Goal: Entertainment & Leisure: Consume media (video, audio)

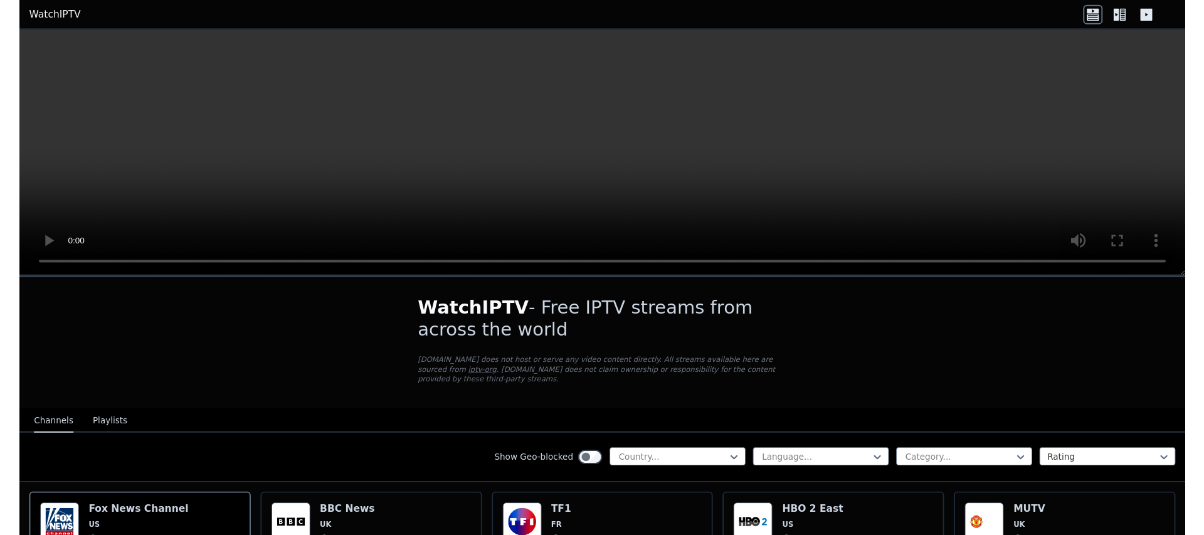
scroll to position [143, 0]
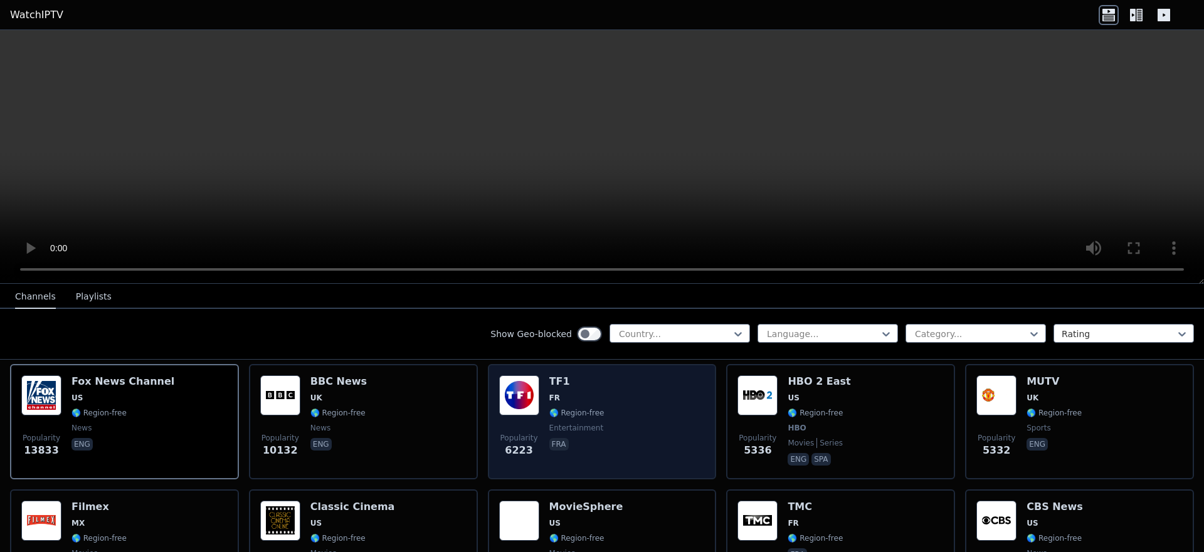
click at [554, 381] on div "TF1 FR 🌎 Region-free entertainment fra" at bounding box center [576, 422] width 55 height 93
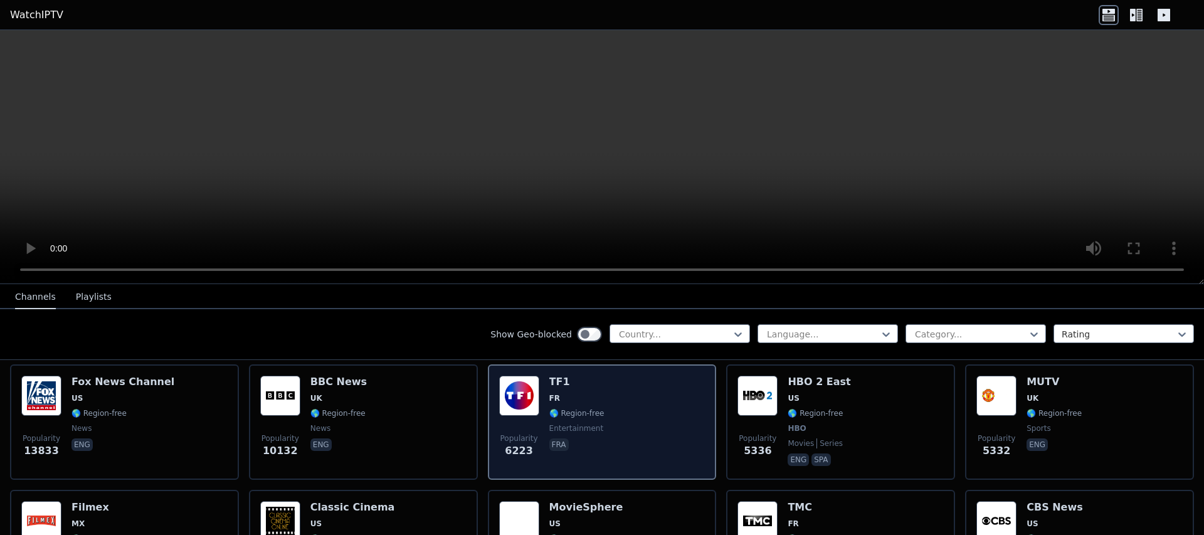
click at [617, 415] on div "Popularity 6223 TF1 FR 🌎 Region-free entertainment fra" at bounding box center [602, 422] width 206 height 93
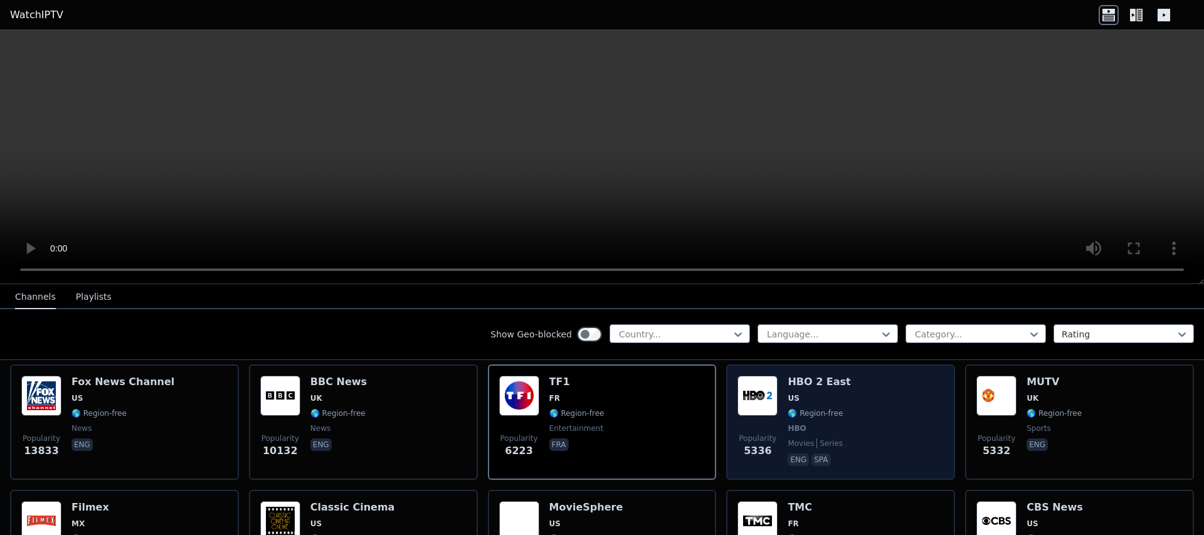
scroll to position [357, 0]
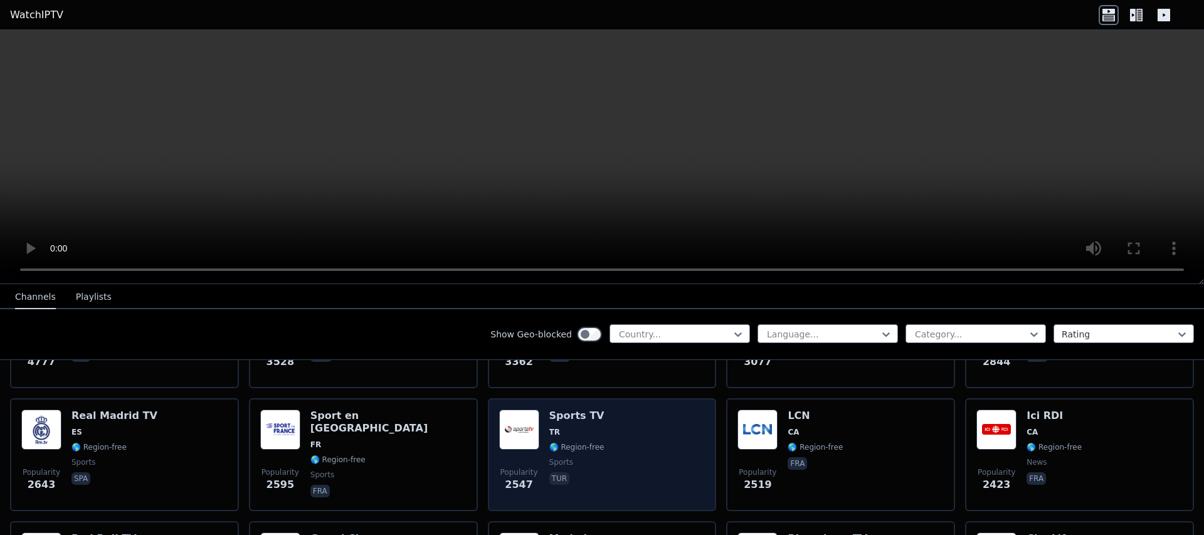
click at [583, 416] on div "Sports TV TR 🌎 Region-free sports tur" at bounding box center [576, 454] width 55 height 90
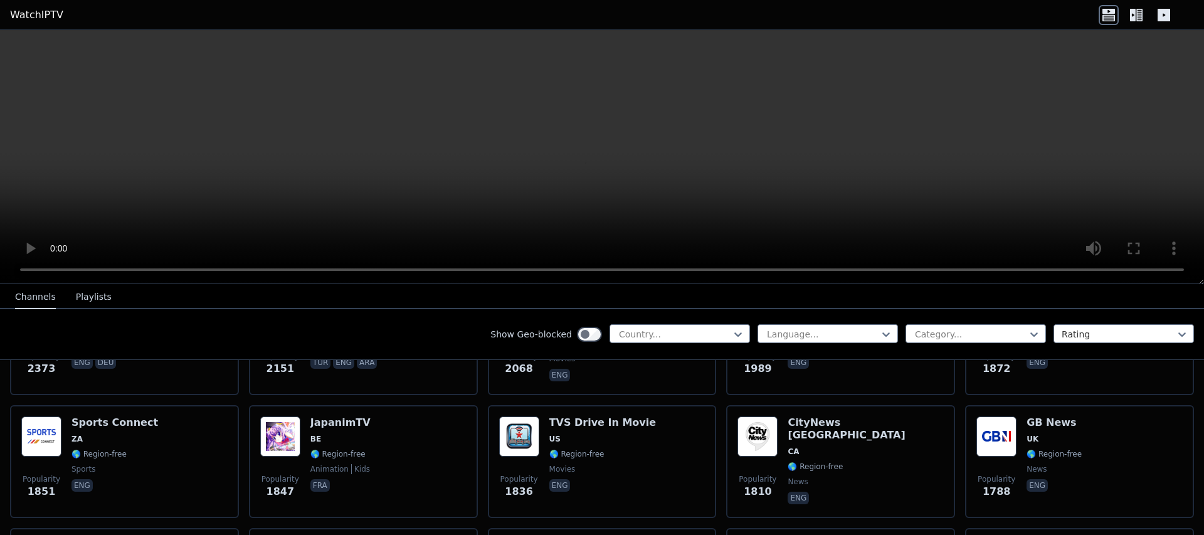
scroll to position [643, 0]
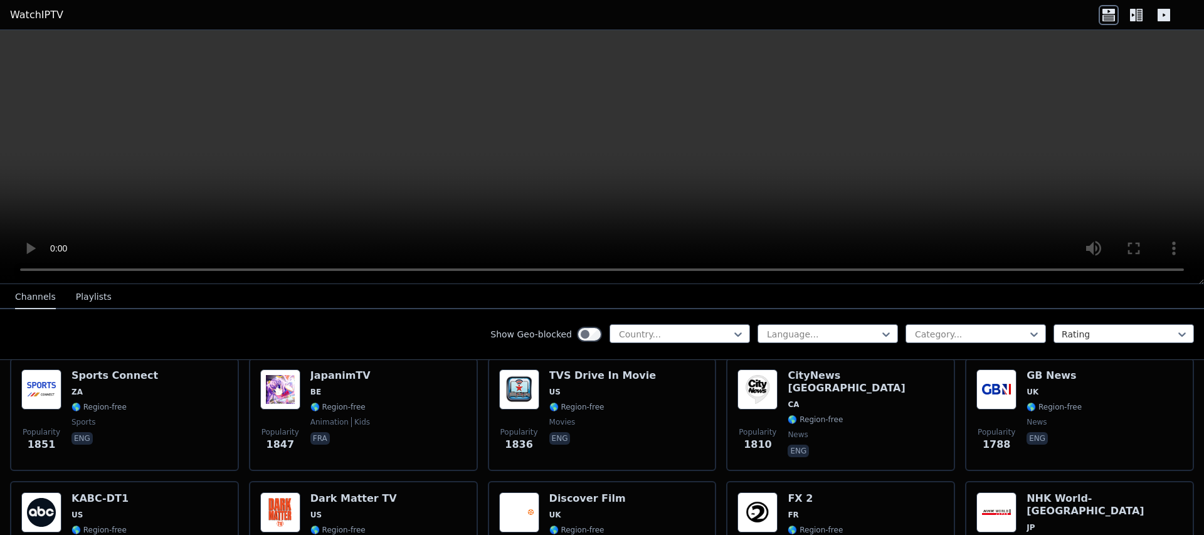
click at [583, 417] on span "movies" at bounding box center [602, 422] width 107 height 10
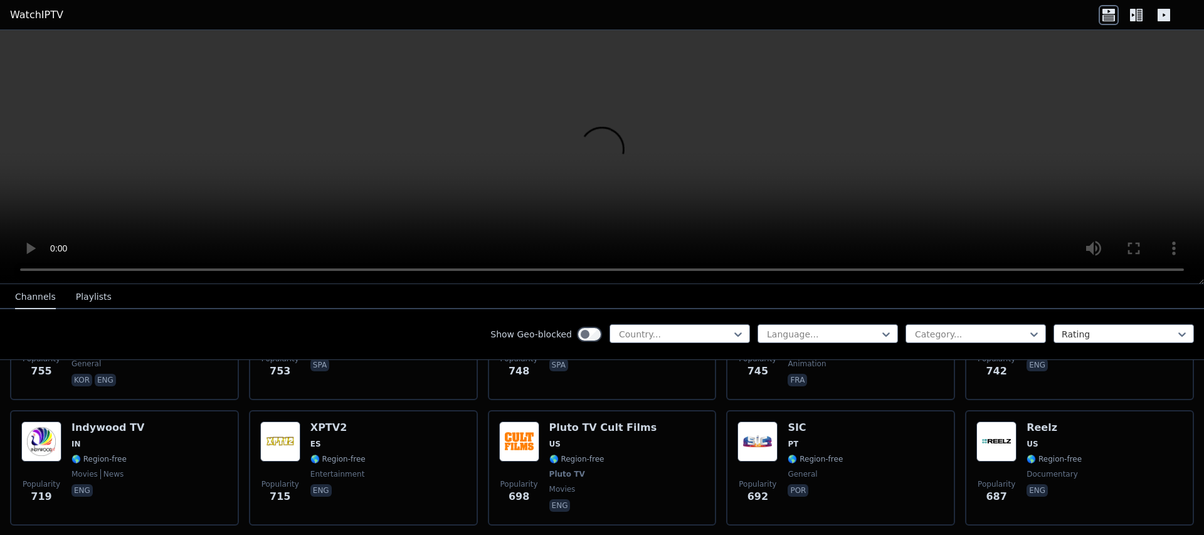
scroll to position [2359, 0]
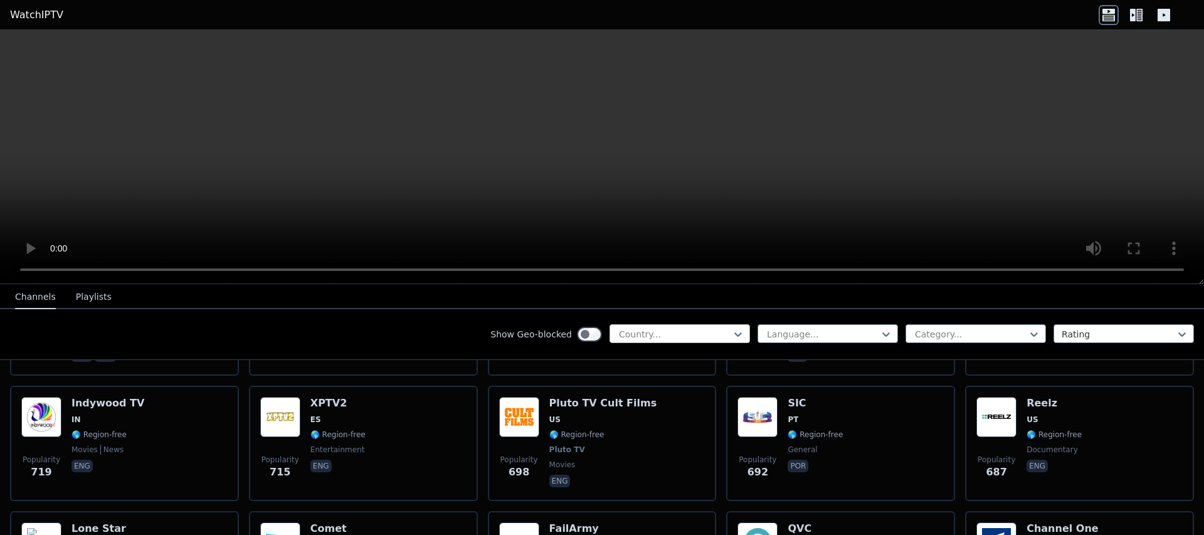
click at [683, 332] on div at bounding box center [675, 334] width 114 height 13
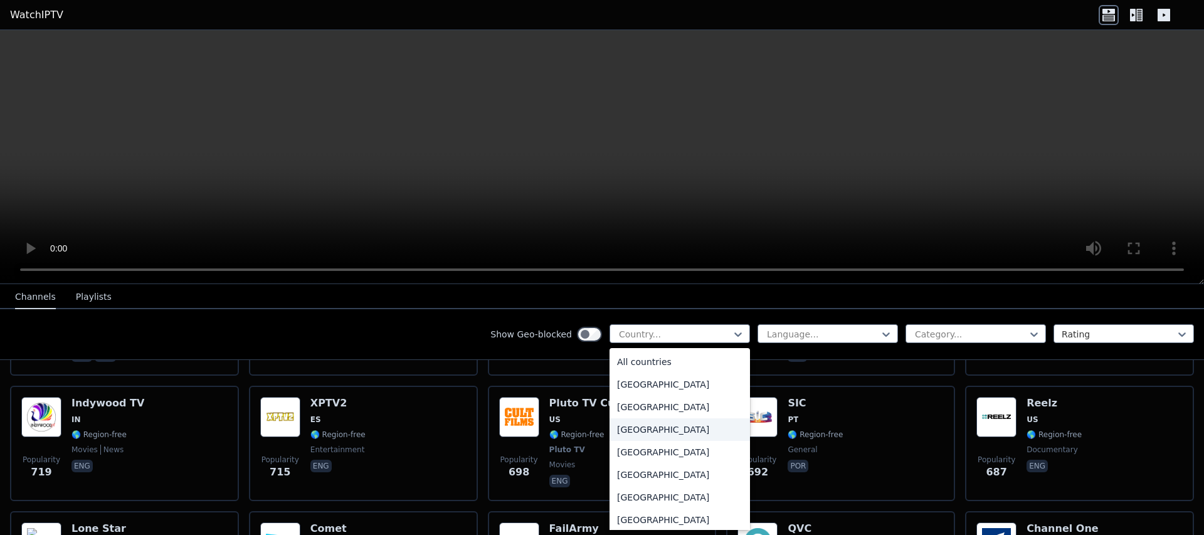
click at [642, 431] on div "[GEOGRAPHIC_DATA]" at bounding box center [679, 429] width 140 height 23
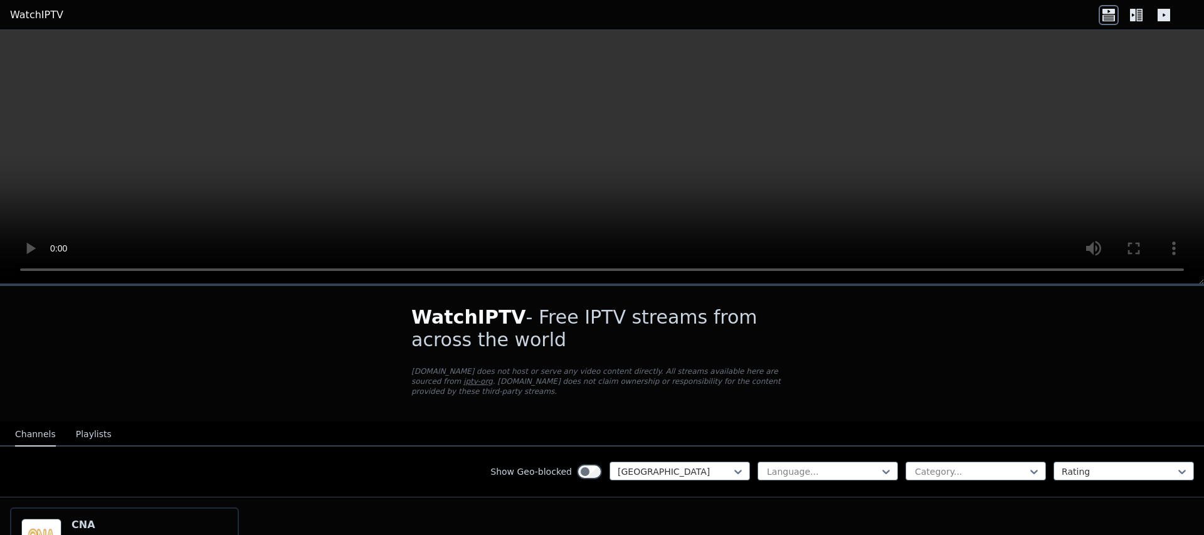
scroll to position [128, 0]
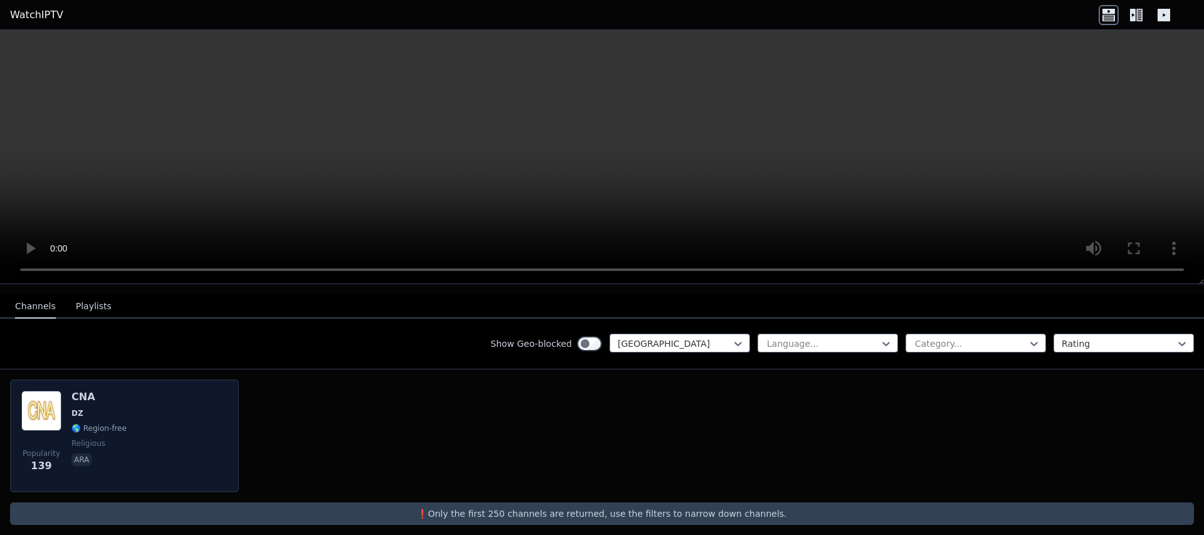
click at [177, 426] on div "Popularity 139 CNA DZ 🌎 Region-free religious ara" at bounding box center [124, 436] width 206 height 90
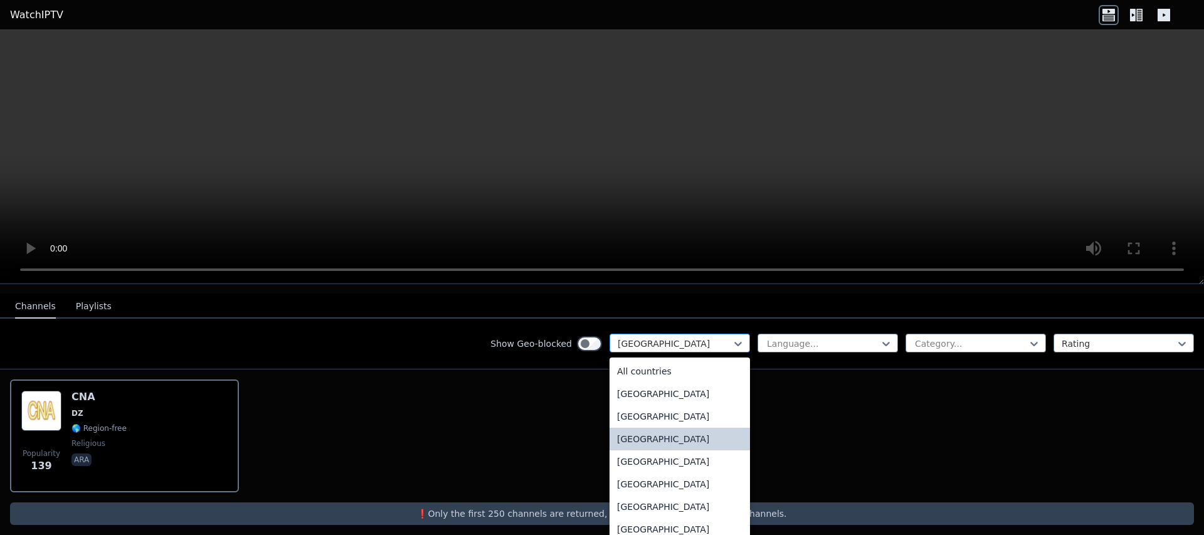
click at [693, 337] on div at bounding box center [675, 343] width 114 height 13
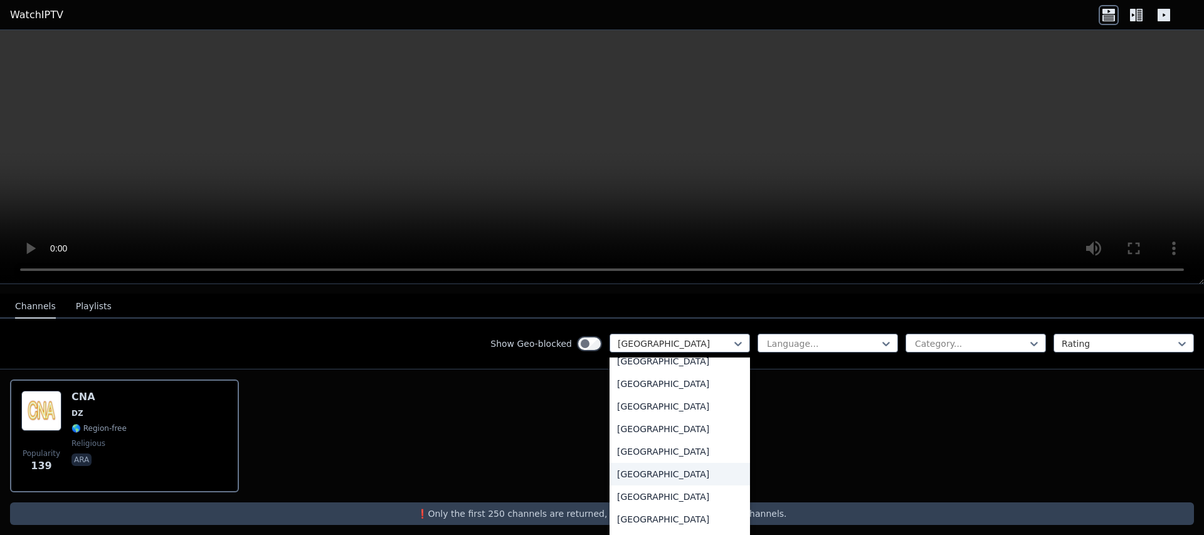
click at [638, 470] on div "[GEOGRAPHIC_DATA]" at bounding box center [679, 474] width 140 height 23
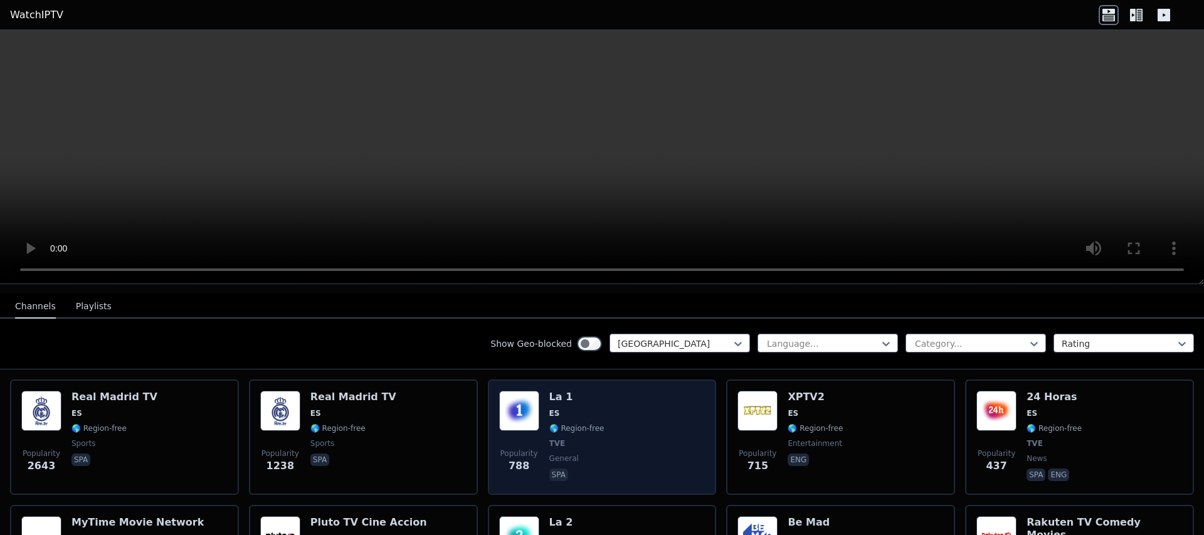
click at [634, 462] on div "Popularity 788 La 1 ES 🌎 Region-free TVE general spa" at bounding box center [602, 437] width 206 height 93
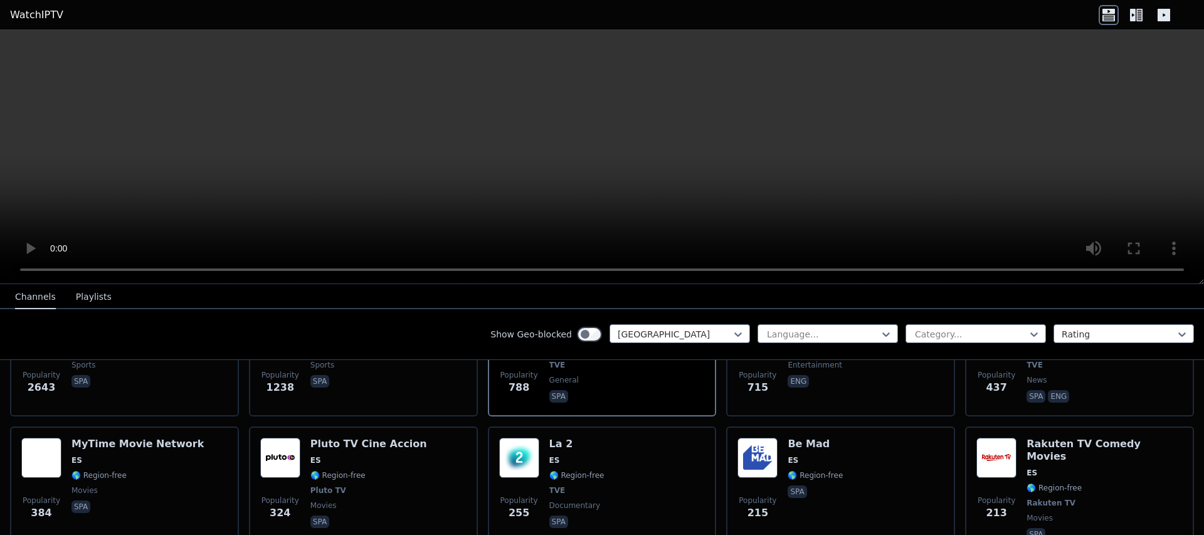
scroll to position [214, 0]
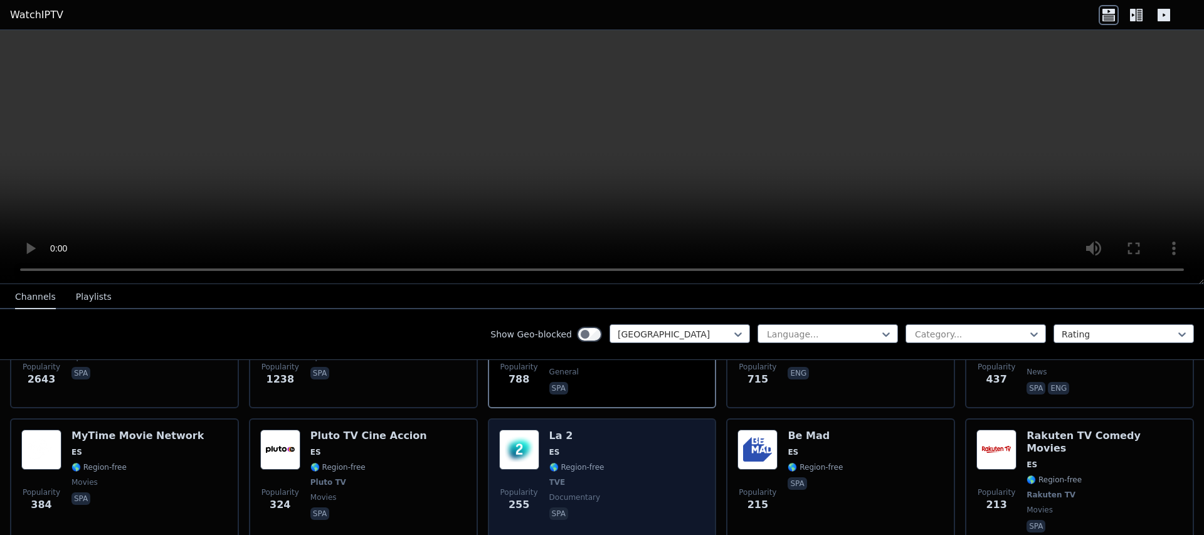
click at [572, 435] on div "La 2 ES 🌎 Region-free TVE documentary spa" at bounding box center [576, 481] width 55 height 105
click at [572, 436] on div "La 2 ES 🌎 Region-free TVE documentary spa" at bounding box center [576, 481] width 55 height 105
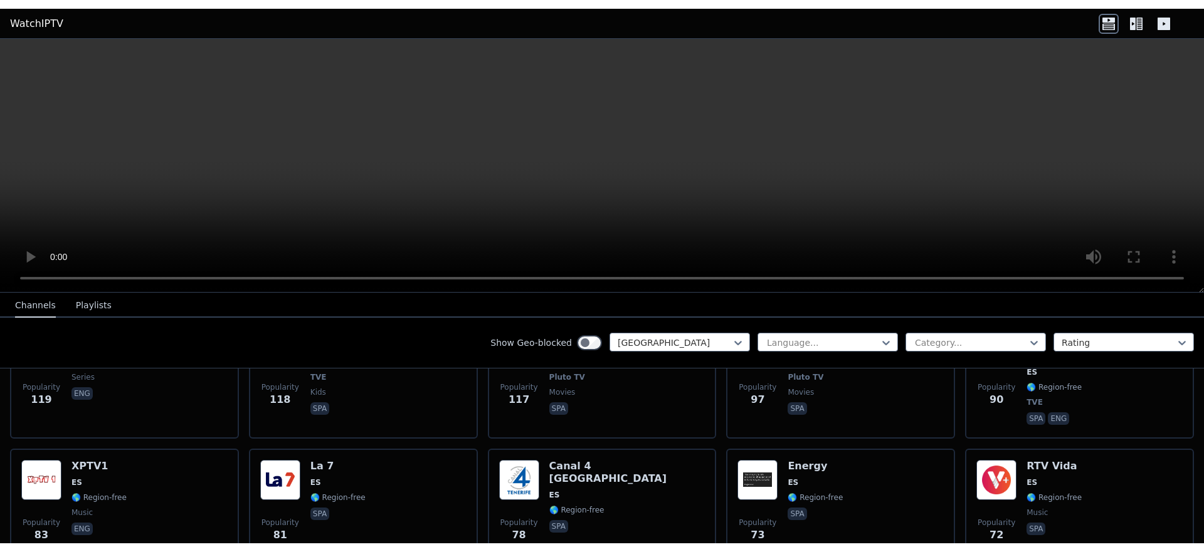
scroll to position [858, 0]
